Goal: Complete application form: Fill out and submit a form for a specific purpose

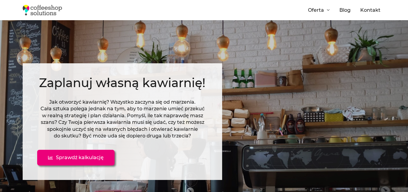
scroll to position [12, 0]
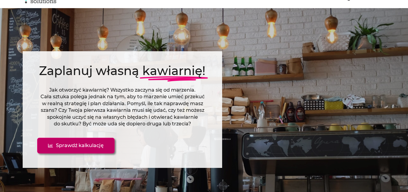
click at [96, 143] on span "Sprawdź kalkulację" at bounding box center [80, 145] width 48 height 5
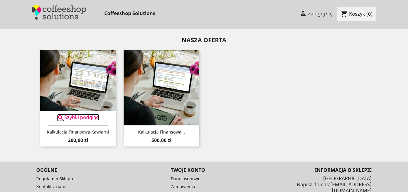
click at [82, 118] on link " Szybki podgląd" at bounding box center [78, 117] width 42 height 7
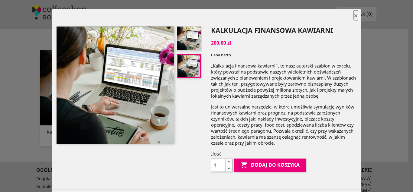
click at [353, 14] on span "×" at bounding box center [355, 15] width 4 height 10
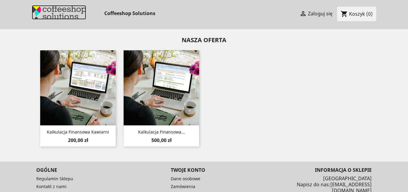
click at [53, 15] on img at bounding box center [59, 12] width 54 height 14
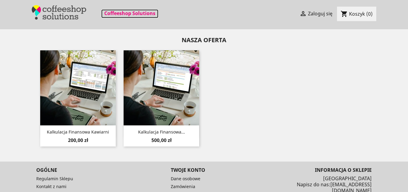
click at [130, 13] on link "Coffeeshop Solutions" at bounding box center [129, 13] width 57 height 9
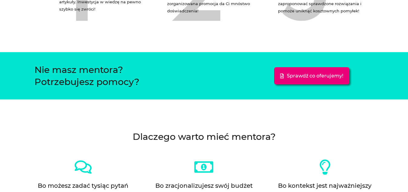
scroll to position [1201, 0]
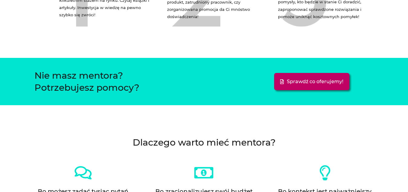
click at [336, 77] on link "Sprawdź co oferujemy!" at bounding box center [311, 81] width 75 height 17
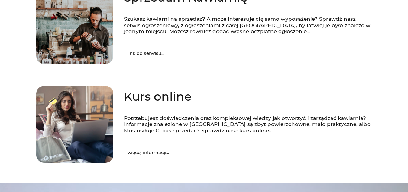
scroll to position [259, 0]
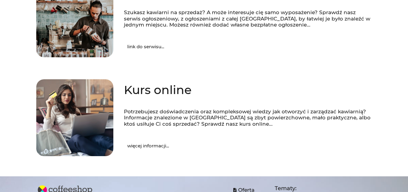
click at [151, 147] on span "więcej informacji..." at bounding box center [148, 146] width 42 height 5
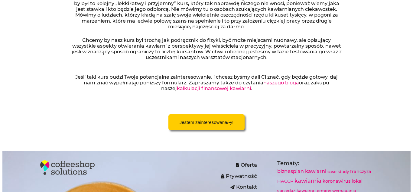
scroll to position [236, 0]
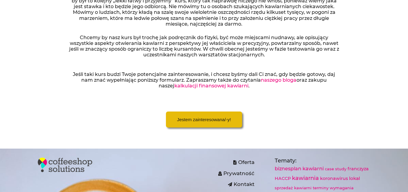
click at [226, 122] on span "Jestem zainteresowana/-y!" at bounding box center [204, 119] width 54 height 5
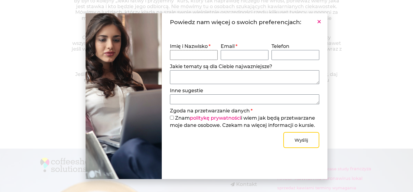
click at [205, 56] on input "Imię i Nazwisko" at bounding box center [194, 55] width 48 height 10
type input "Natalia Nicalek"
click at [225, 53] on input "Email" at bounding box center [244, 55] width 48 height 10
type input "latarka9119@gmail.com"
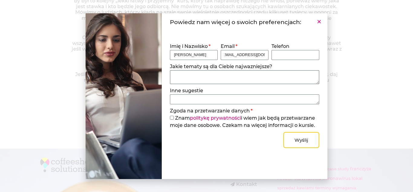
scroll to position [0, 0]
click at [281, 80] on textarea "Jakie tematy są dla Ciebie najwazniejsze?" at bounding box center [244, 77] width 149 height 14
type textarea "Jak zacząć? Kwestie prawne, sanepid, wybór lokalizacji. Znajomość kawy, ekspres…"
click at [172, 118] on input "Zgoda na przetwarzanie danych" at bounding box center [172, 118] width 4 height 4
checkbox input "true"
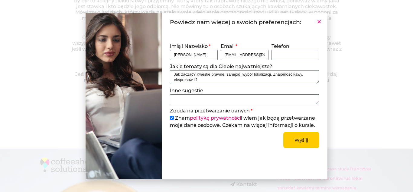
click at [301, 136] on button "Wyślij" at bounding box center [301, 140] width 36 height 16
click at [296, 142] on span "Wyślij" at bounding box center [301, 140] width 14 height 5
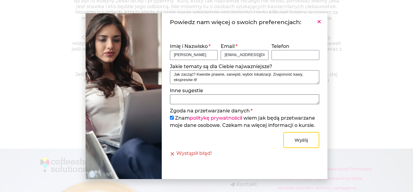
click at [236, 99] on textarea "Inne sugestie" at bounding box center [244, 100] width 149 height 10
click at [260, 53] on input "latarka9119@gmail.com" at bounding box center [244, 55] width 48 height 10
drag, startPoint x: 263, startPoint y: 53, endPoint x: 265, endPoint y: 45, distance: 8.5
click at [265, 45] on div "Email latarka9119@gmail.com" at bounding box center [244, 51] width 51 height 17
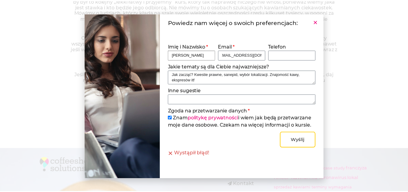
scroll to position [0, 0]
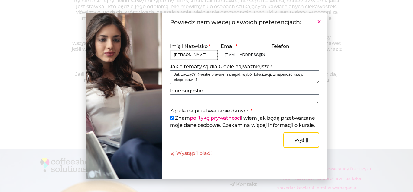
click at [213, 53] on input "Natalia Nicalek" at bounding box center [194, 55] width 48 height 10
type input "Natalia Nicalek"
click at [291, 134] on button "Wyślij" at bounding box center [301, 140] width 36 height 16
click at [198, 156] on div "Wystąpił błąd!" at bounding box center [244, 153] width 149 height 5
click at [200, 116] on link "politykę prywatności" at bounding box center [215, 118] width 51 height 6
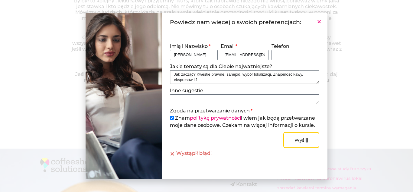
click at [198, 79] on textarea "Jak zacząć? Kwestie prawne, sanepid, wybór lokalizacji. Znajomość kawy, ekspres…" at bounding box center [244, 77] width 149 height 14
type textarea "Jak zacząć? Kwestie prawne, sanepid, wybór lokalizacji. Znajomość kawy, ekspres…"
click at [288, 140] on button "Wyślij" at bounding box center [301, 140] width 36 height 16
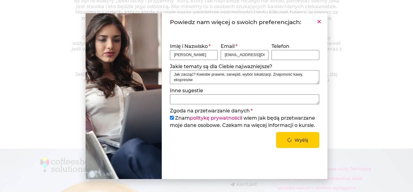
click at [288, 140] on icon "submit" at bounding box center [289, 140] width 5 height 5
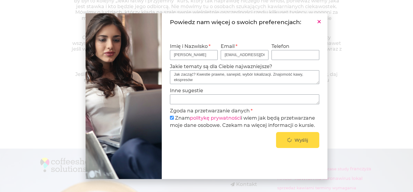
click at [288, 140] on icon "submit" at bounding box center [289, 140] width 6 height 6
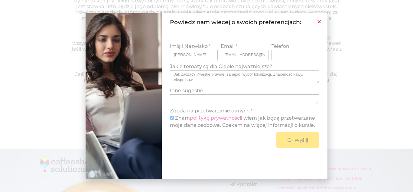
click at [288, 140] on icon "submit" at bounding box center [289, 140] width 6 height 6
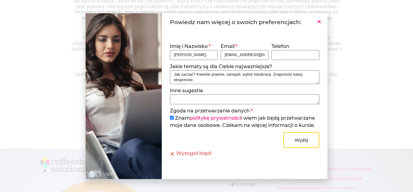
click at [240, 56] on input "latarka9119@gmail.com" at bounding box center [244, 55] width 48 height 10
type input "latarka9119@gmail.com"
click at [305, 141] on span "Wyślij" at bounding box center [301, 140] width 14 height 5
drag, startPoint x: 203, startPoint y: 55, endPoint x: 136, endPoint y: 64, distance: 67.7
click at [136, 64] on div "Powiedz nam więcej o swoich preferencjach: Imię i Nazwisko Natalia Nicalek Emai…" at bounding box center [206, 96] width 242 height 166
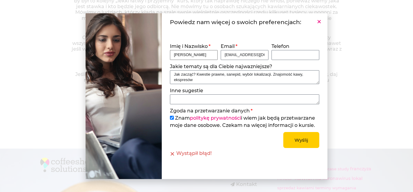
type input "Natalia Nicalek"
click at [289, 141] on button "Wyślij" at bounding box center [301, 140] width 36 height 16
drag, startPoint x: 213, startPoint y: 81, endPoint x: 165, endPoint y: 75, distance: 48.0
click at [165, 75] on div "Powiedz nam więcej o swoich preferencjach: Imię i Nazwisko Natalia Nicalek Emai…" at bounding box center [245, 96] width 166 height 166
click at [304, 140] on span "Wyślij" at bounding box center [301, 140] width 14 height 5
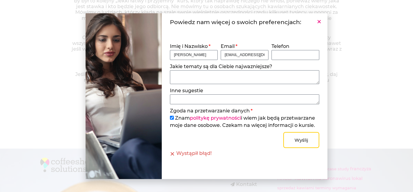
click at [249, 111] on label "Zgoda na przetwarzanie danych" at bounding box center [211, 111] width 82 height 7
click at [174, 116] on input "Zgoda na przetwarzanie danych" at bounding box center [172, 118] width 4 height 4
click at [249, 111] on label "Zgoda na przetwarzanie danych" at bounding box center [211, 111] width 82 height 7
click at [174, 116] on input "Zgoda na przetwarzanie danych" at bounding box center [172, 118] width 4 height 4
checkbox input "true"
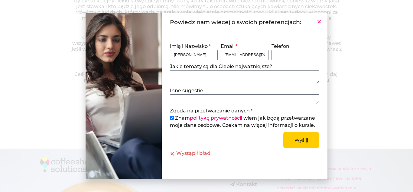
click at [295, 139] on span "Wyślij" at bounding box center [301, 140] width 14 height 5
click at [318, 20] on icon "Close" at bounding box center [319, 21] width 5 height 5
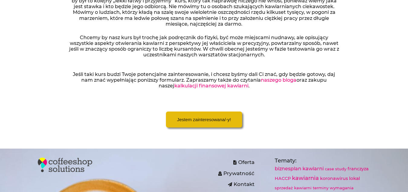
click at [205, 117] on span "Jestem zainteresowana/-y!" at bounding box center [204, 119] width 54 height 5
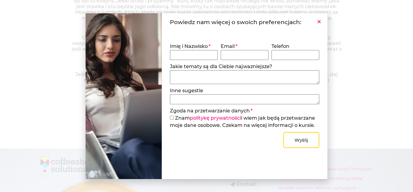
click at [188, 51] on input "Imię i Nazwisko" at bounding box center [194, 55] width 48 height 10
click at [191, 55] on input "Imię i Nazwisko" at bounding box center [194, 55] width 48 height 10
type input "Natalia Nicalek"
click at [224, 52] on input "Email" at bounding box center [244, 55] width 48 height 10
type input "latarka9119@gmail.com"
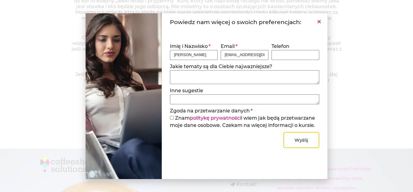
click at [175, 118] on span "Znam politykę prywatności i wiem jak będą przetwarzane moje dane osobowe. Czeka…" at bounding box center [244, 122] width 149 height 14
click at [172, 117] on input "Zgoda na przetwarzanie danych" at bounding box center [172, 118] width 4 height 4
checkbox input "true"
click at [290, 137] on button "Wyślij" at bounding box center [301, 140] width 36 height 16
click at [320, 22] on icon "Close" at bounding box center [319, 21] width 5 height 5
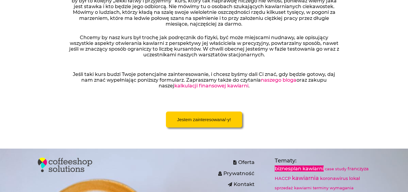
click at [319, 170] on link "biznesplan kawiarni" at bounding box center [299, 169] width 49 height 6
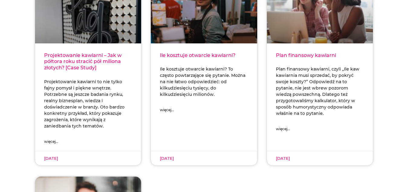
scroll to position [99, 0]
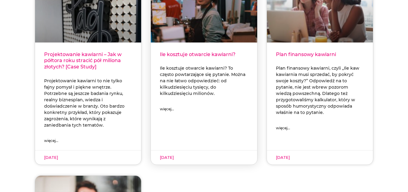
click at [173, 106] on link "więcej..." at bounding box center [167, 109] width 14 height 7
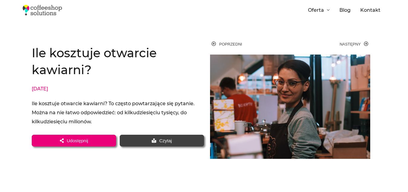
click at [150, 139] on span "Czytaj" at bounding box center [161, 141] width 67 height 5
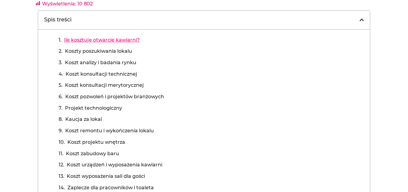
click at [112, 39] on link "Ile kosztuje otwarcie kawiarni?" at bounding box center [102, 40] width 76 height 9
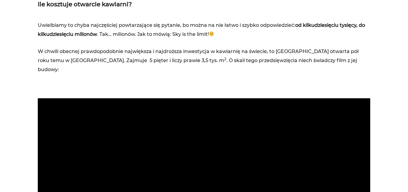
click at [356, 33] on p "Uwielbiamy to chyba najczęściej powtarzające się pytanie, bo można na nie łatwo…" at bounding box center [204, 30] width 332 height 18
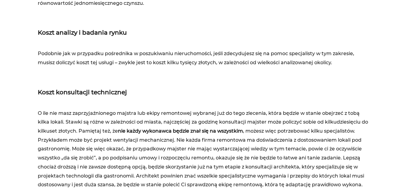
scroll to position [1150, 0]
